Goal: Information Seeking & Learning: Learn about a topic

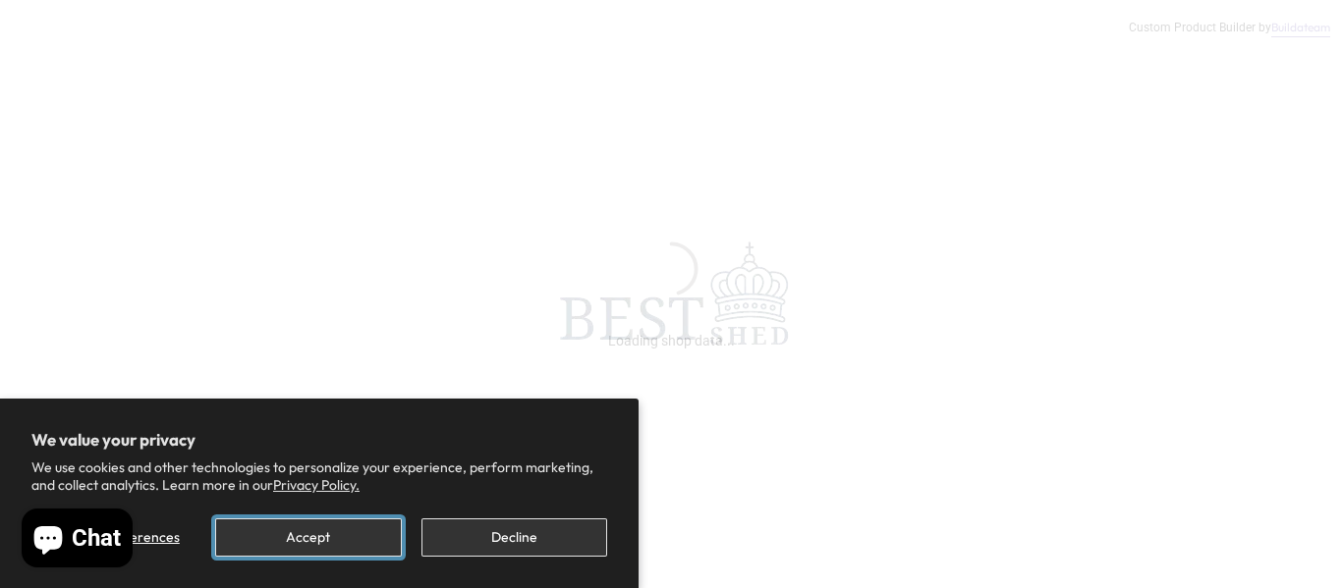
click at [353, 552] on button "Accept" at bounding box center [308, 538] width 186 height 38
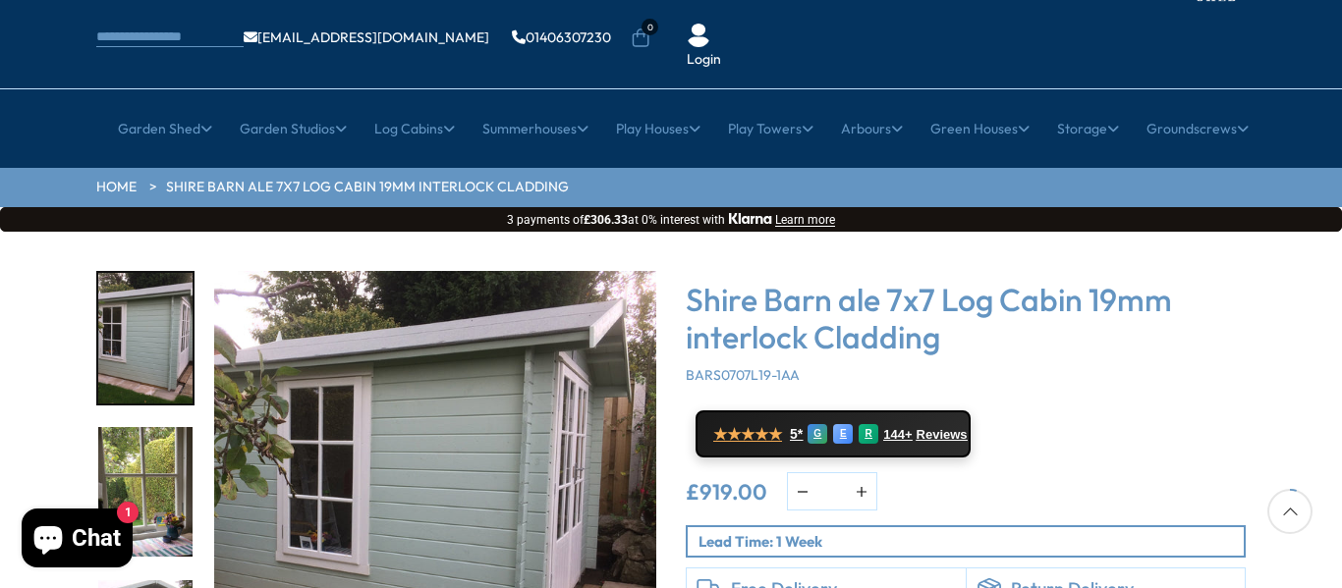
scroll to position [157, 0]
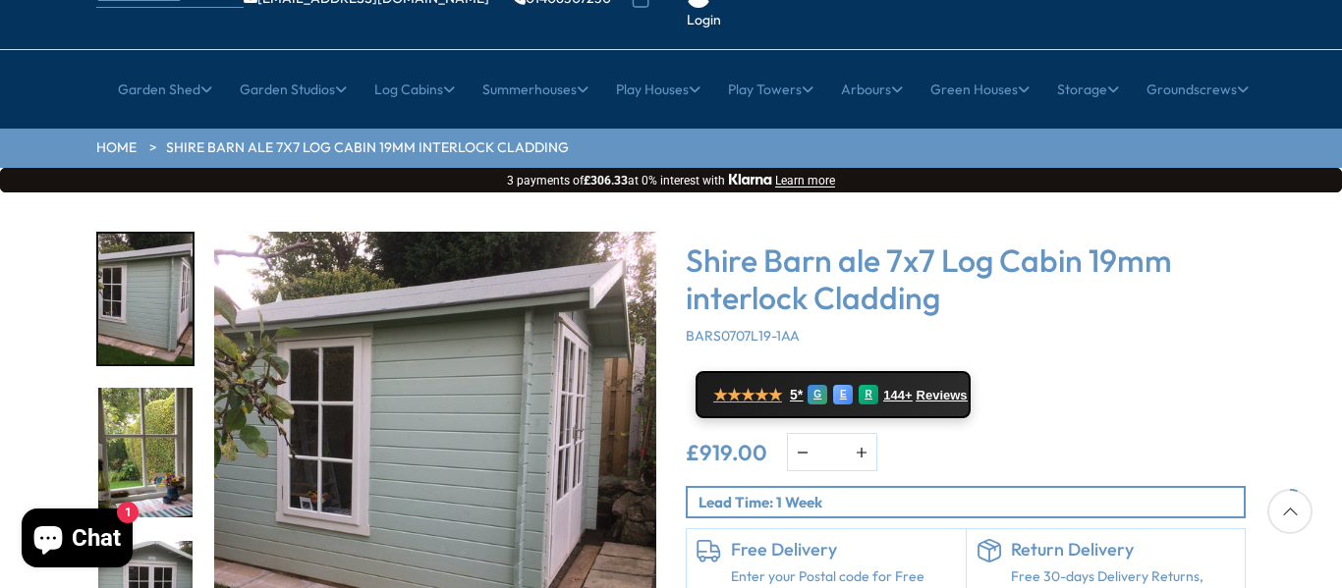
click at [539, 427] on img "1 / 11" at bounding box center [435, 453] width 442 height 442
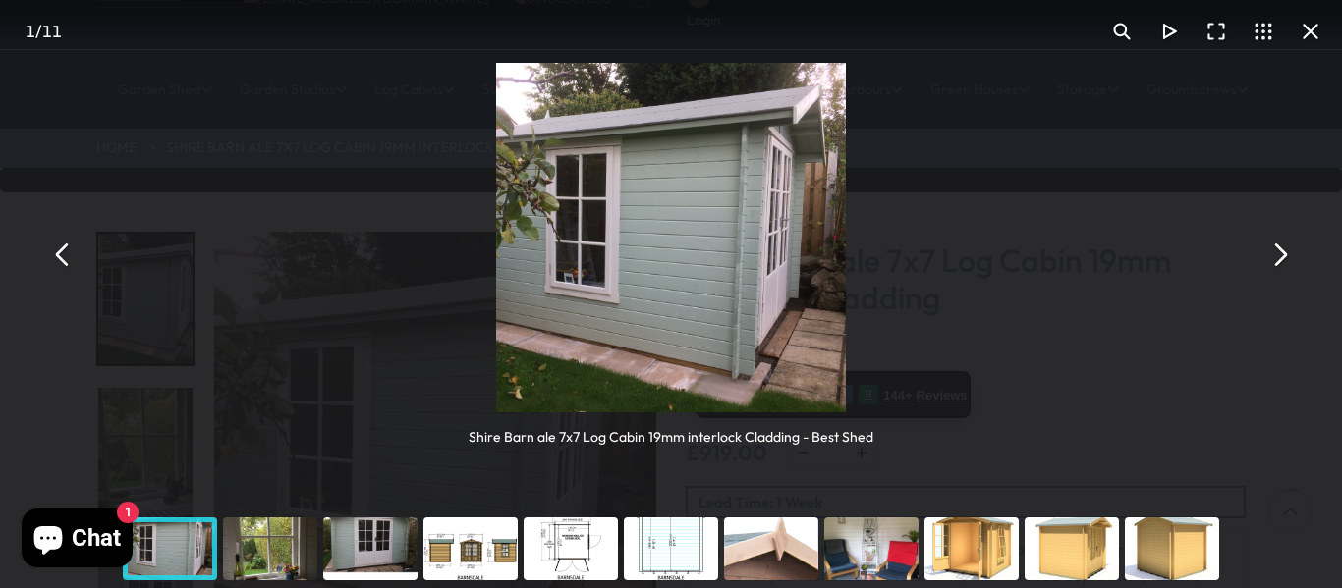
click at [1281, 252] on button "You can close this modal content with the ESC key" at bounding box center [1278, 255] width 47 height 47
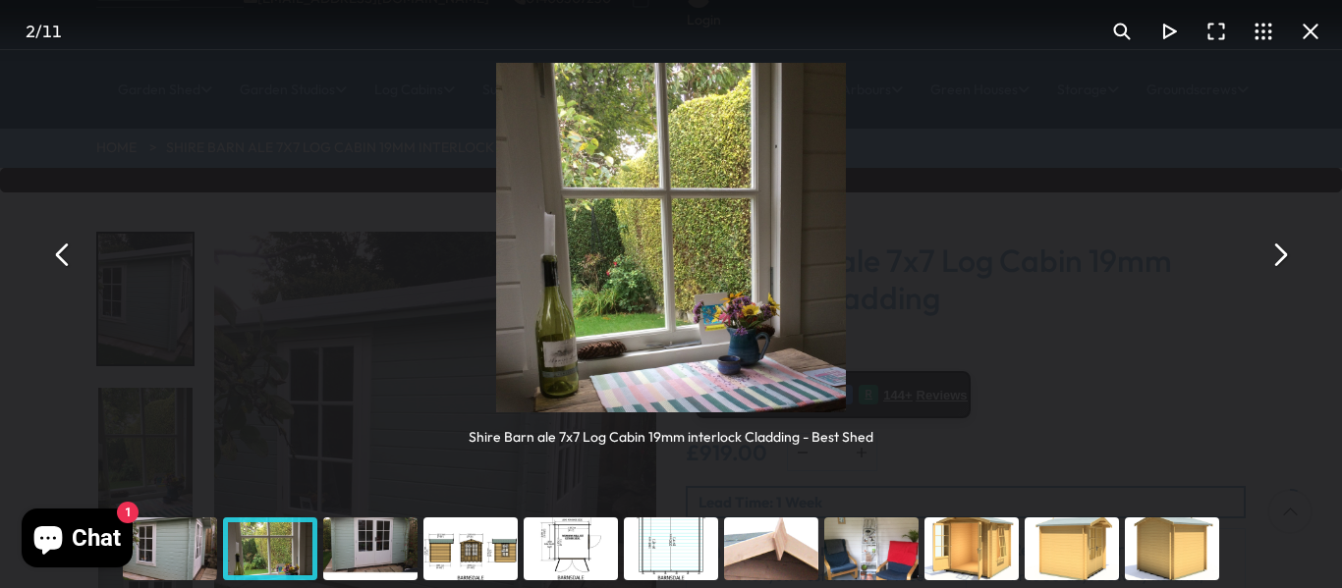
click at [1281, 252] on button "You can close this modal content with the ESC key" at bounding box center [1278, 255] width 47 height 47
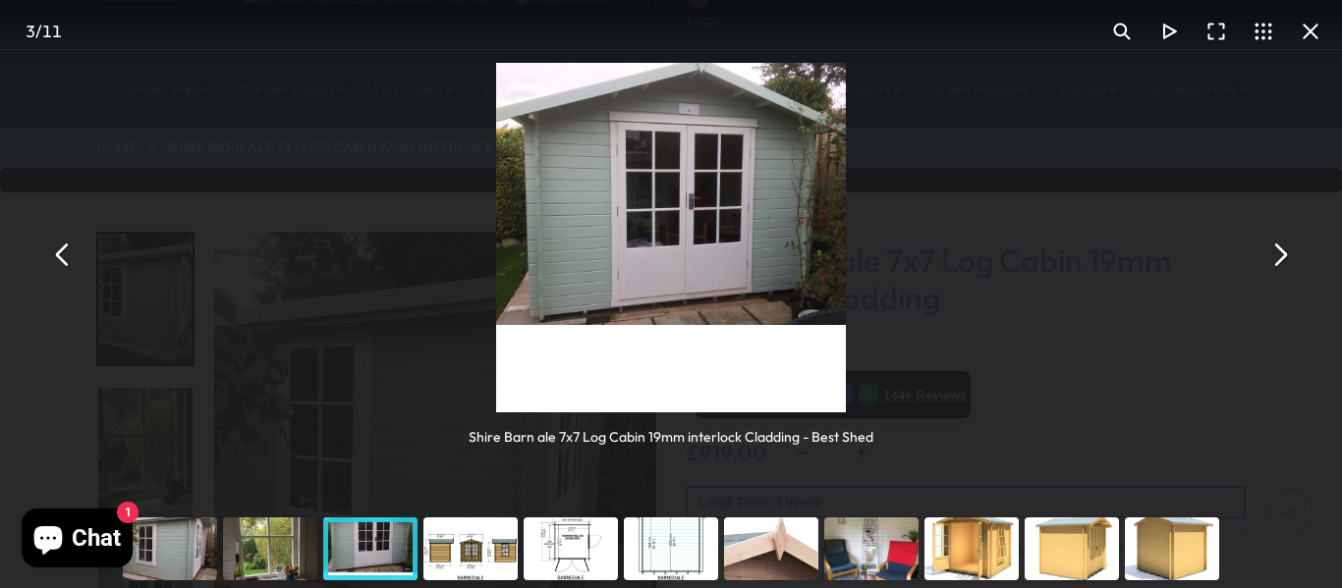
click at [1281, 252] on button "You can close this modal content with the ESC key" at bounding box center [1278, 255] width 47 height 47
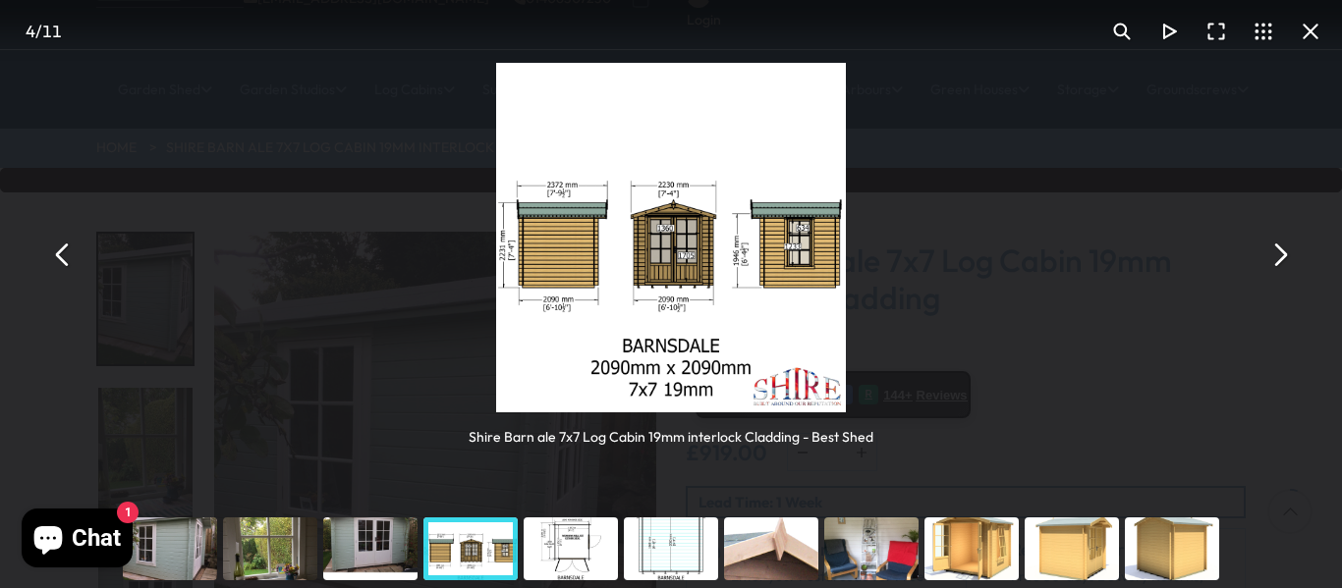
click at [1281, 252] on button "You can close this modal content with the ESC key" at bounding box center [1278, 255] width 47 height 47
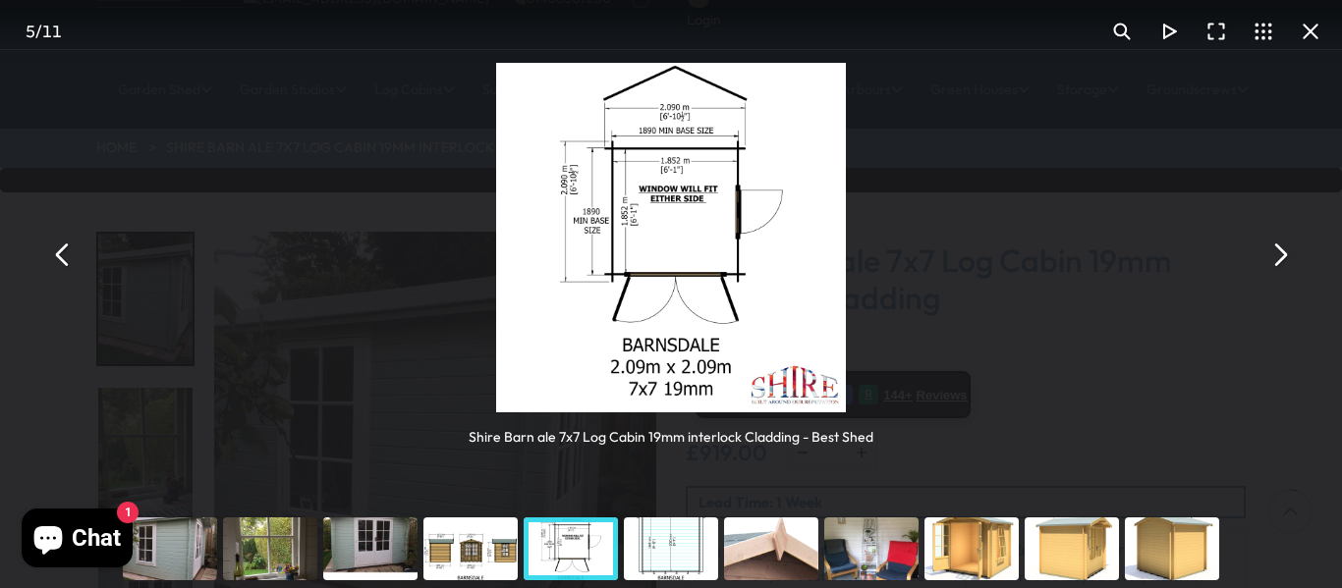
click at [1281, 252] on button "You can close this modal content with the ESC key" at bounding box center [1278, 255] width 47 height 47
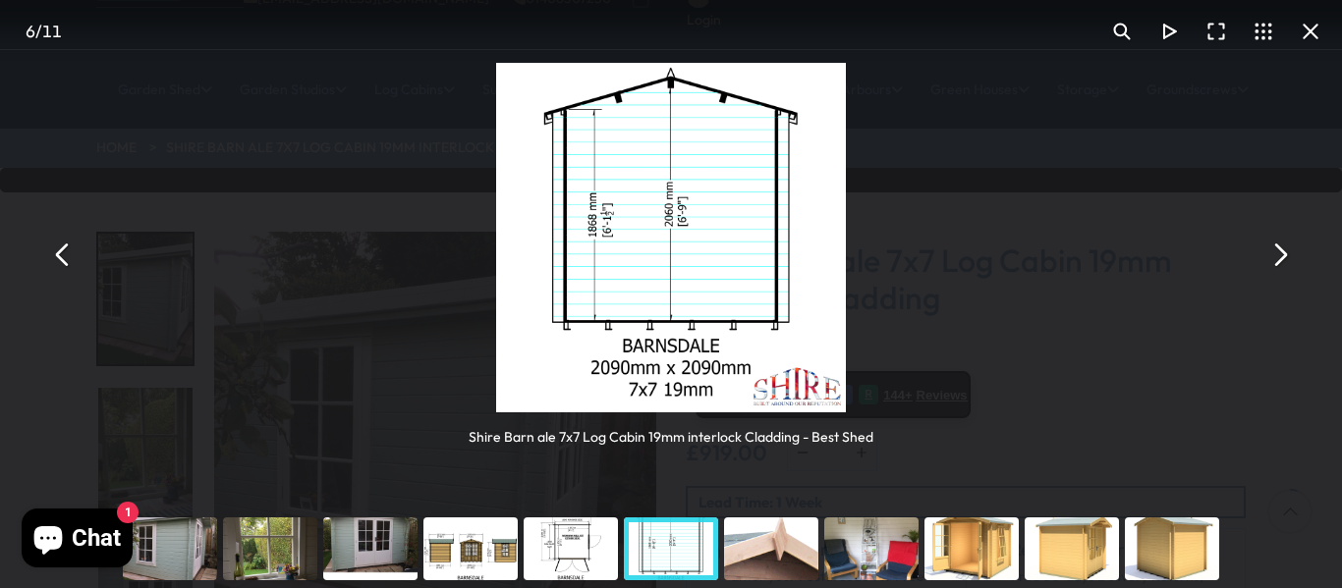
click at [1281, 252] on button "You can close this modal content with the ESC key" at bounding box center [1278, 255] width 47 height 47
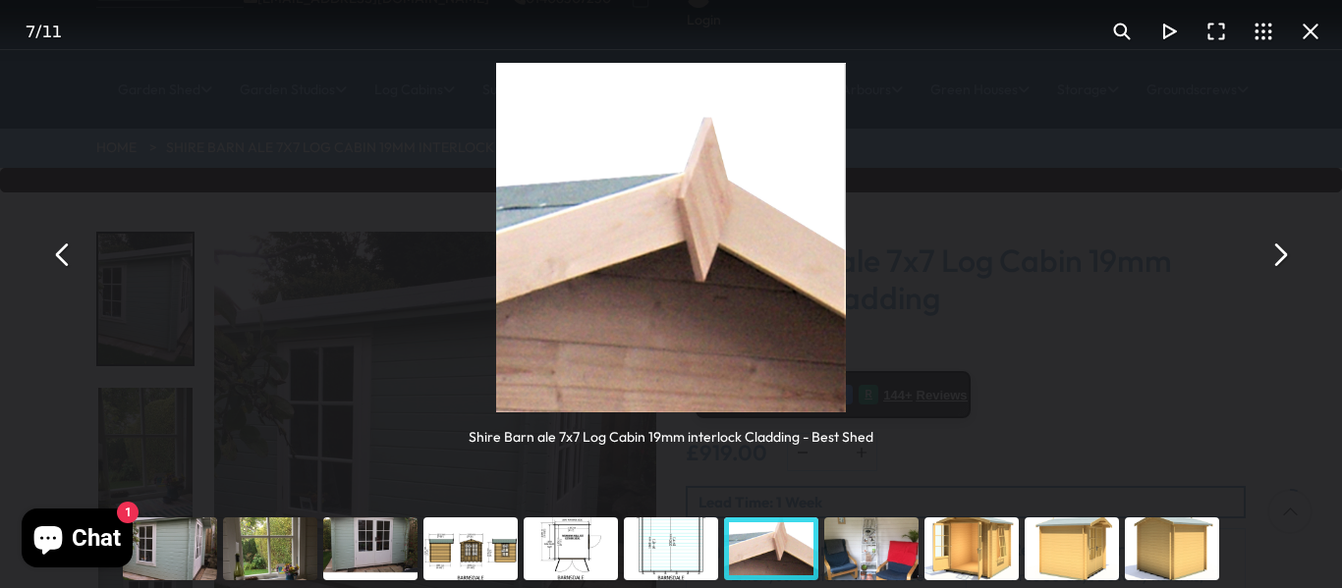
click at [1281, 252] on button "You can close this modal content with the ESC key" at bounding box center [1278, 255] width 47 height 47
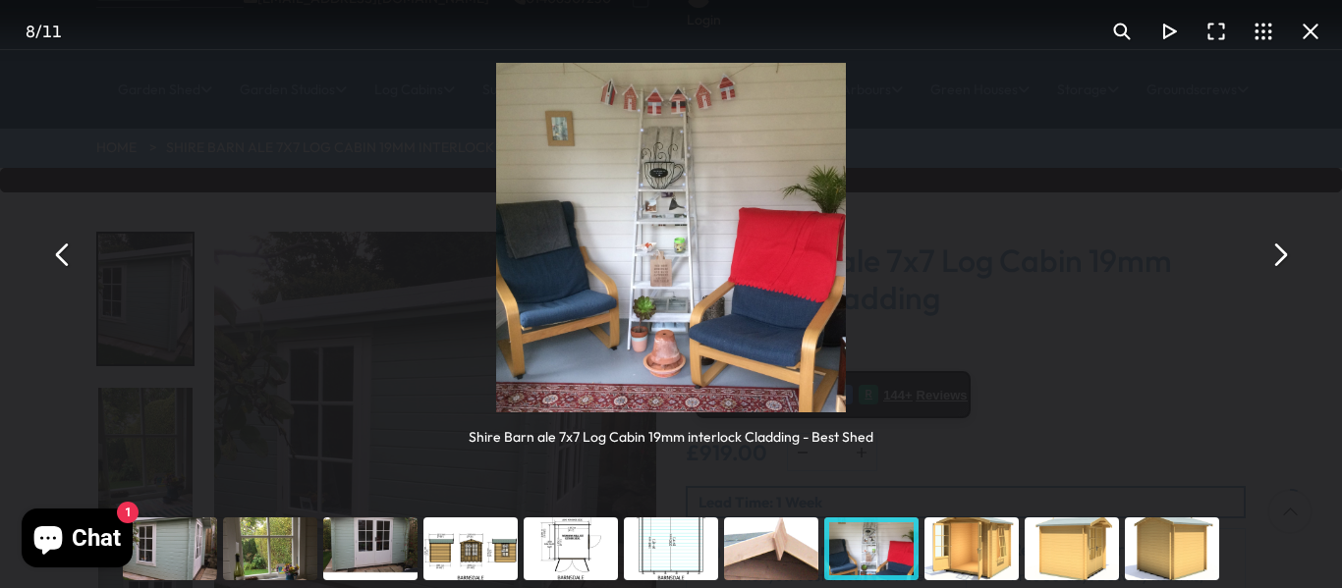
click at [1281, 252] on button "You can close this modal content with the ESC key" at bounding box center [1278, 255] width 47 height 47
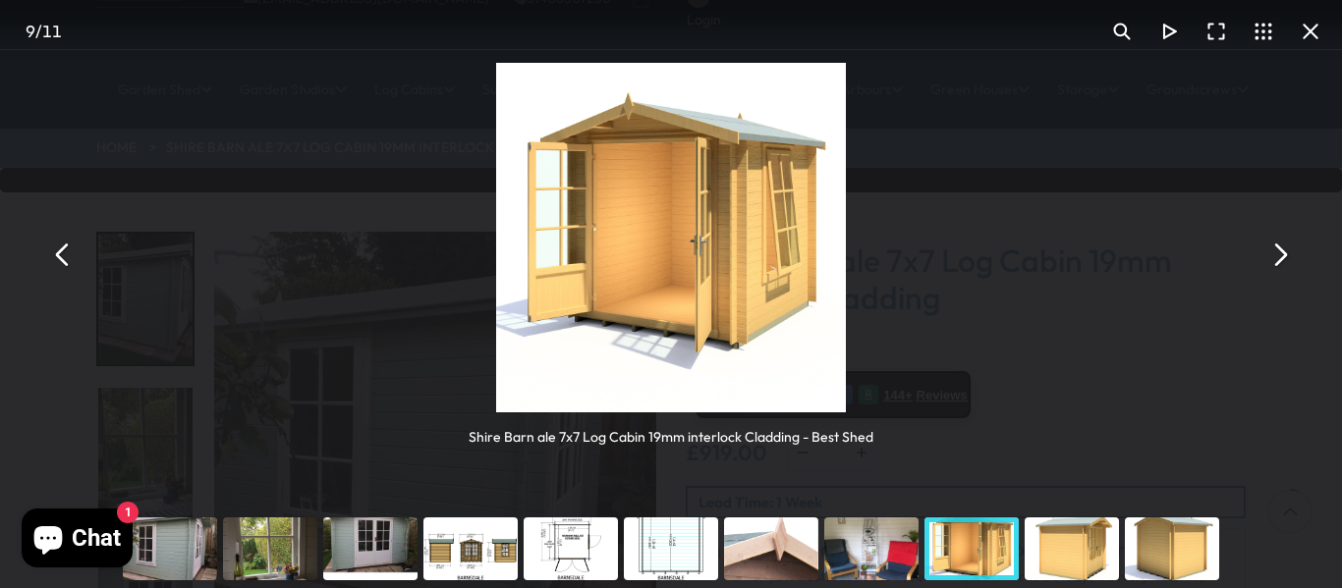
click at [1281, 253] on button "You can close this modal content with the ESC key" at bounding box center [1278, 255] width 47 height 47
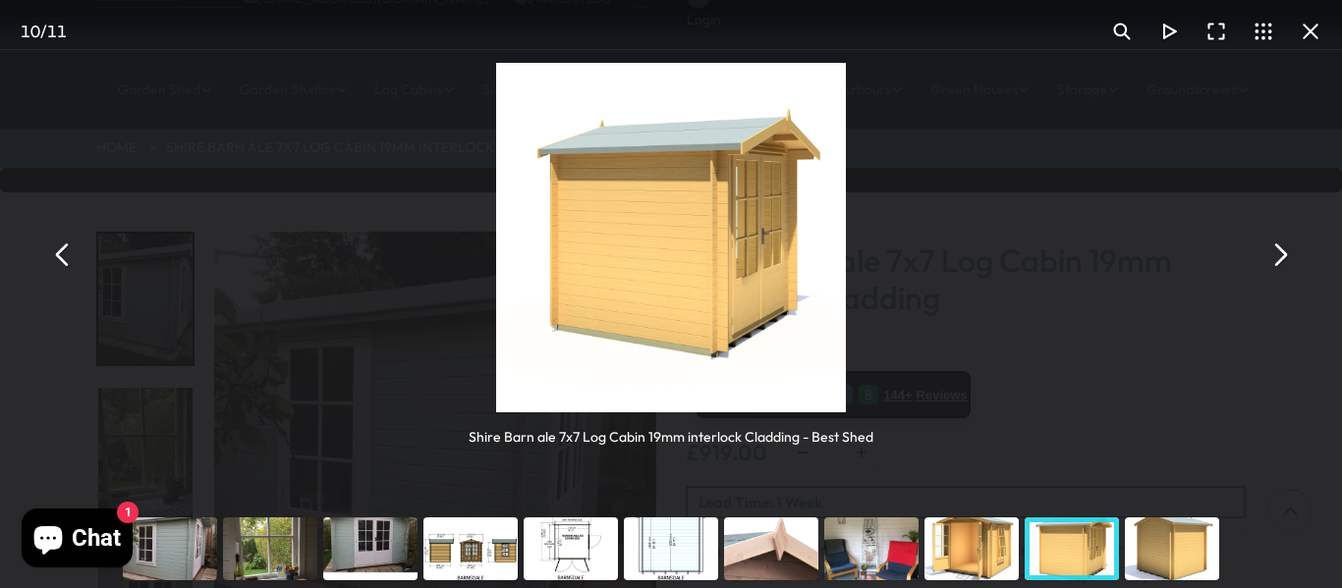
click at [1319, 25] on button "You can close this modal content with the ESC key" at bounding box center [1310, 31] width 47 height 47
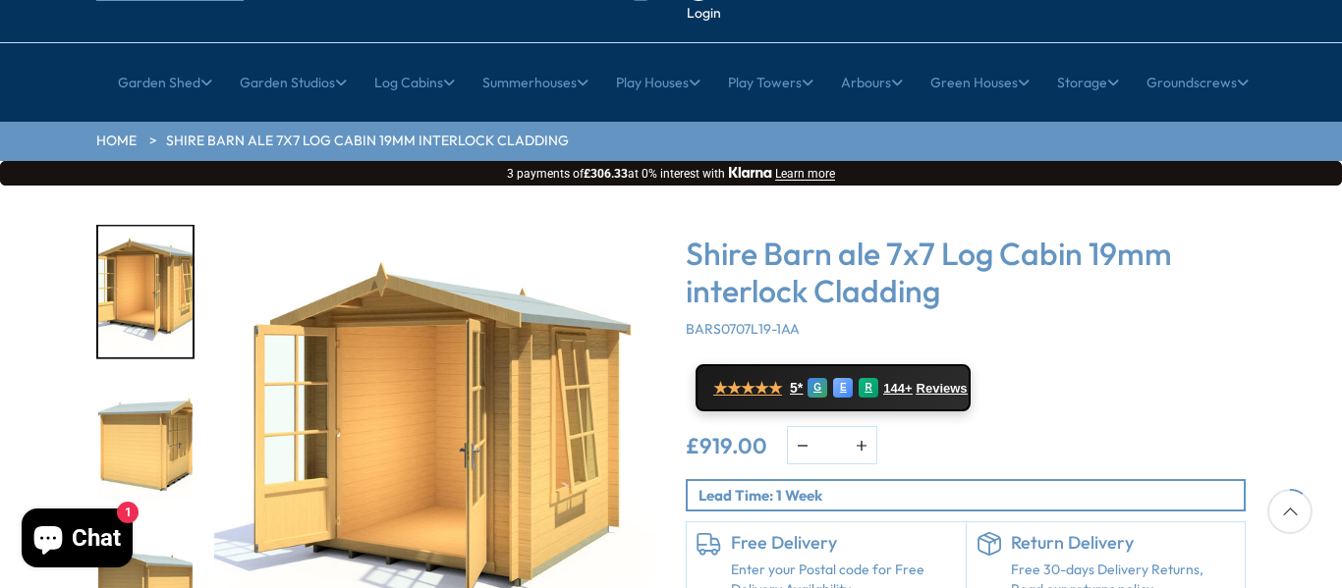
scroll to position [157, 0]
